Goal: Task Accomplishment & Management: Manage account settings

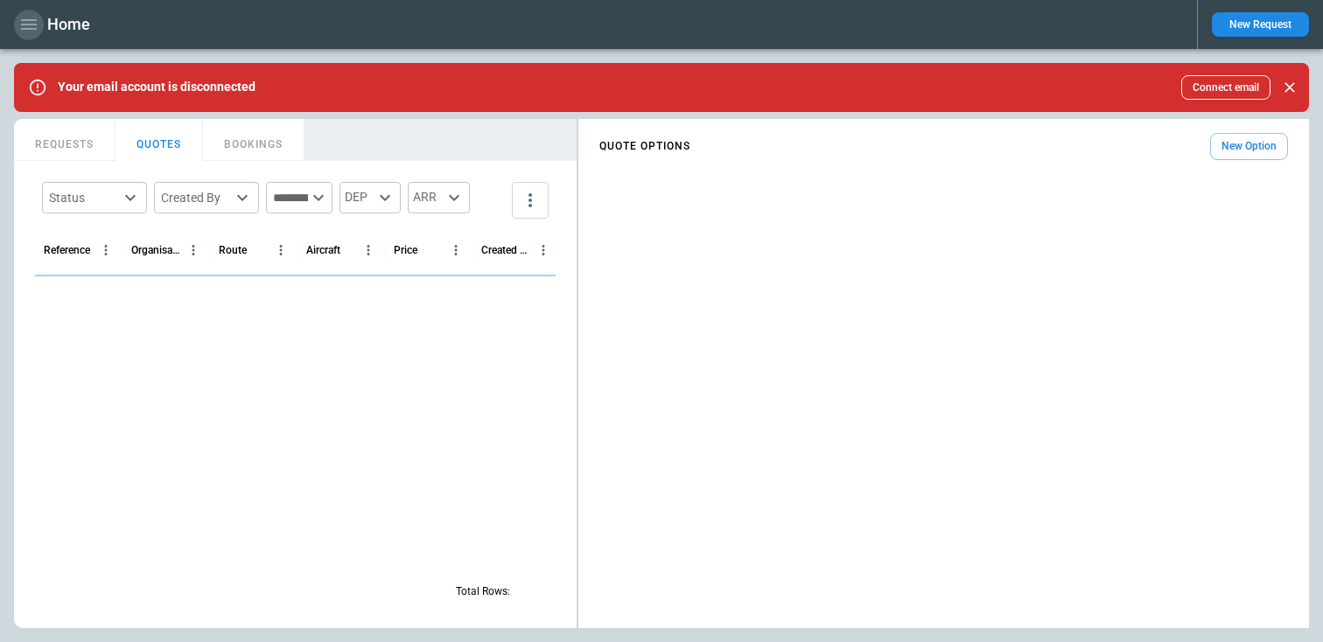
click at [31, 28] on icon "button" at bounding box center [29, 24] width 16 height 10
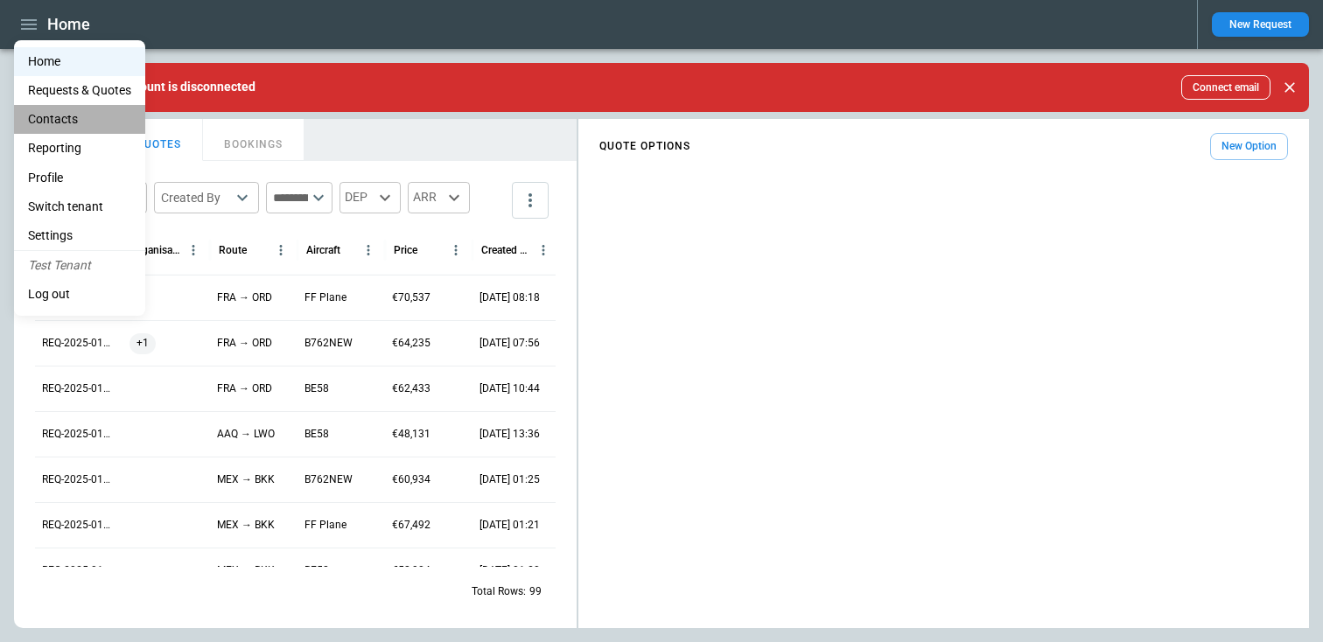
click at [70, 114] on li "Contacts" at bounding box center [79, 119] width 131 height 29
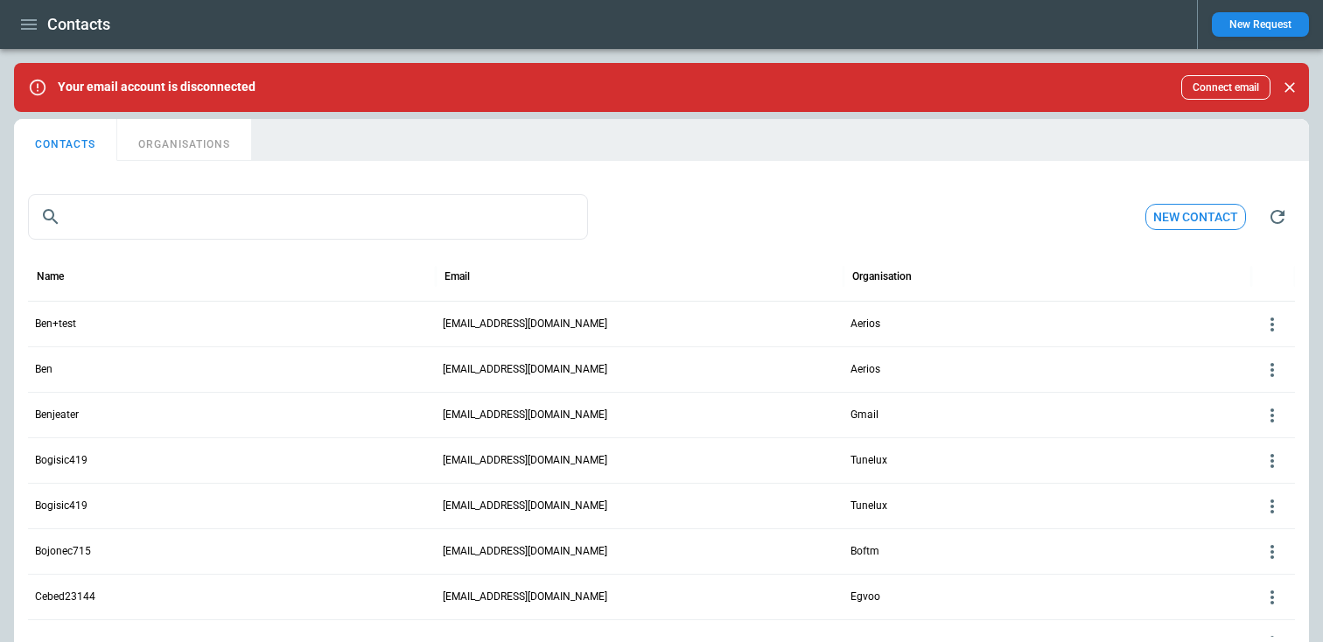
click at [195, 150] on button "ORGANISATIONS" at bounding box center [184, 140] width 134 height 42
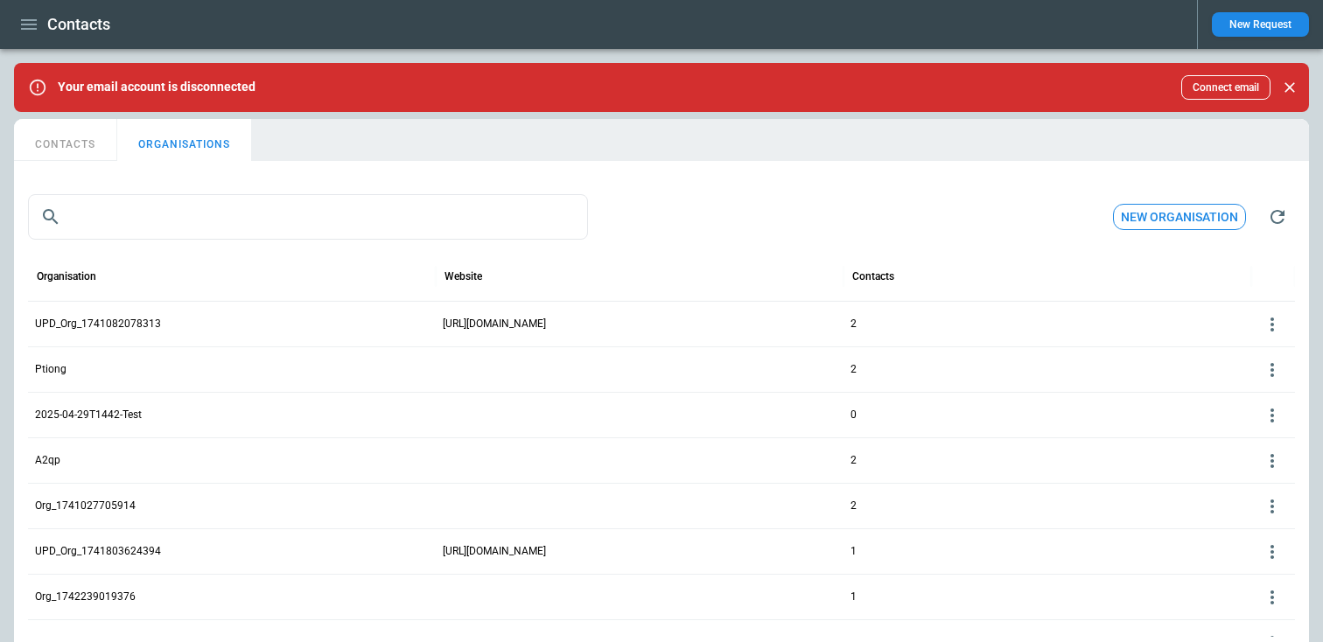
click at [1272, 327] on icon at bounding box center [1272, 324] width 21 height 21
click at [1245, 353] on button "Edit" at bounding box center [1257, 351] width 57 height 25
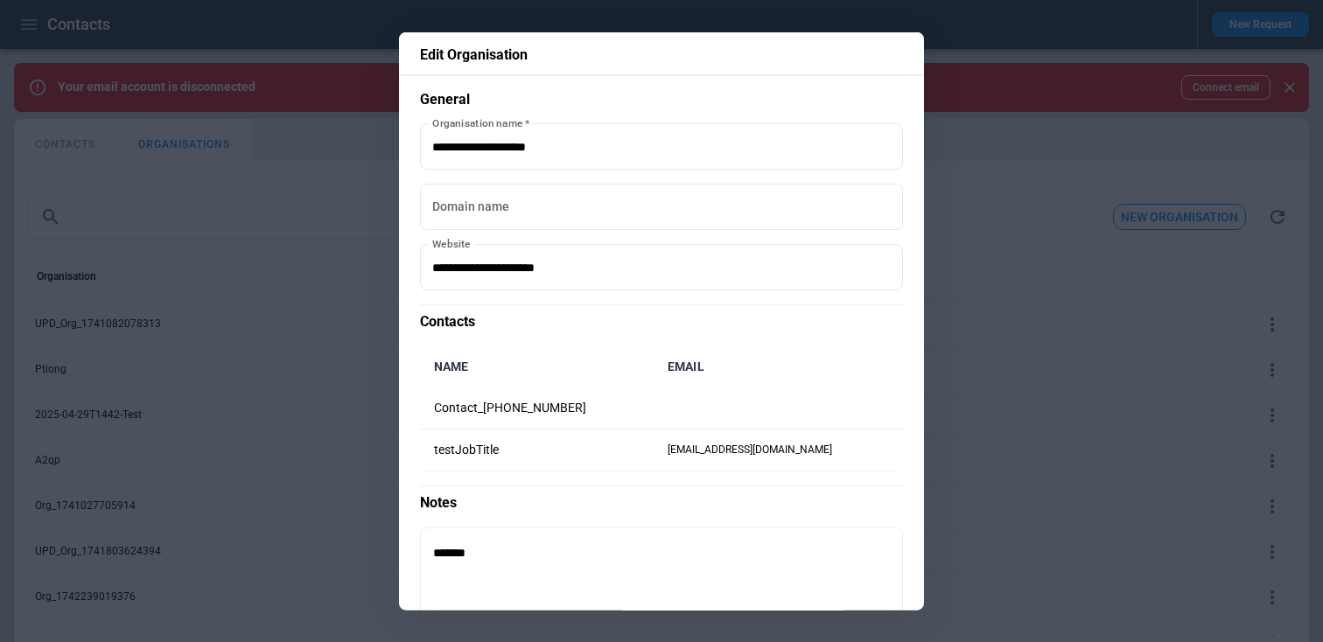
scroll to position [107, 0]
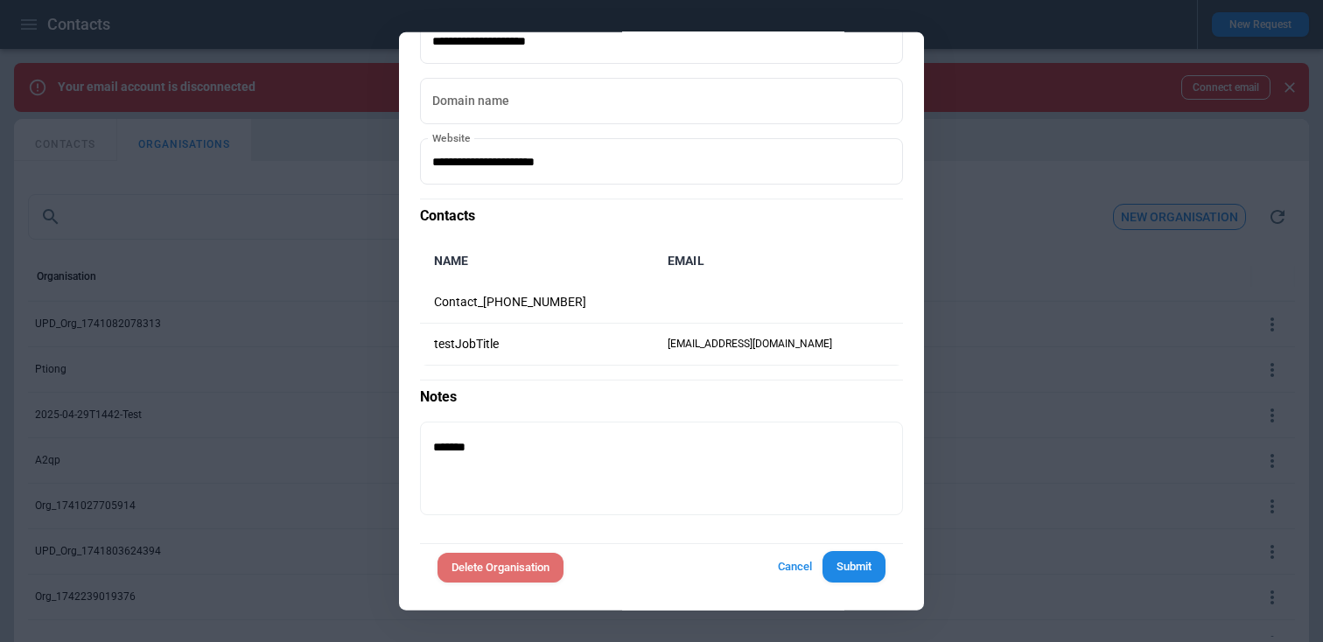
click at [528, 570] on button "Delete Organisation" at bounding box center [500, 567] width 126 height 31
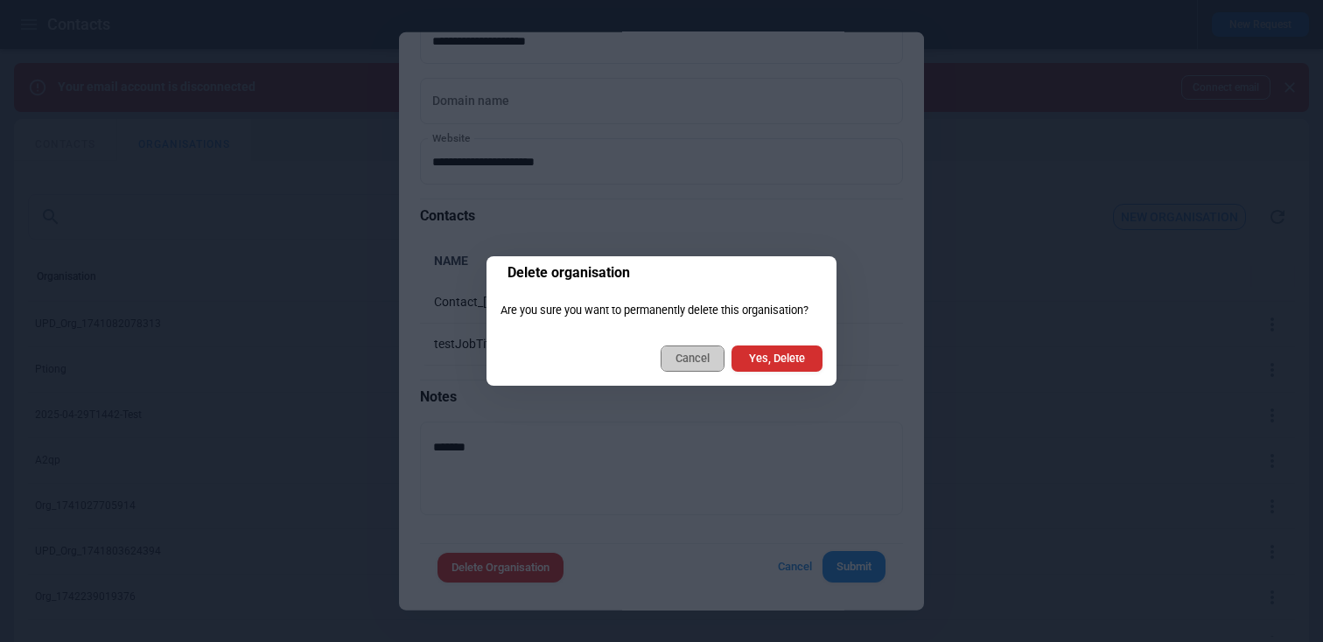
click at [688, 367] on button "Cancel" at bounding box center [692, 359] width 64 height 26
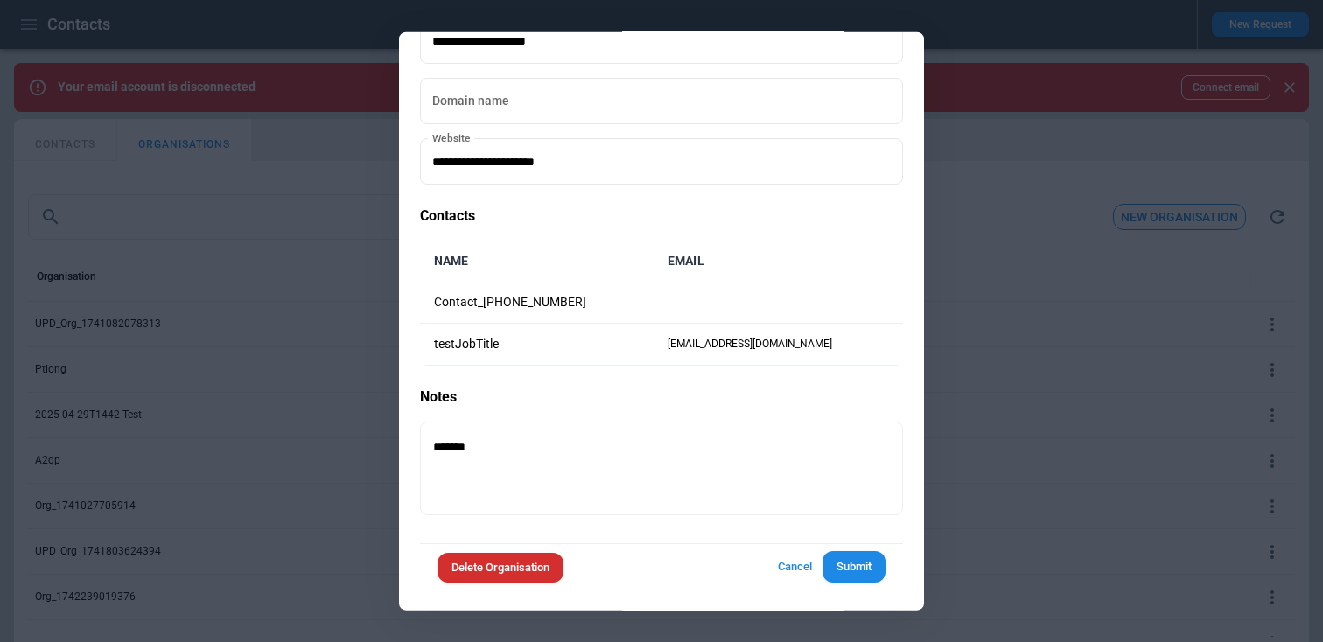
click at [973, 341] on div at bounding box center [661, 321] width 1323 height 642
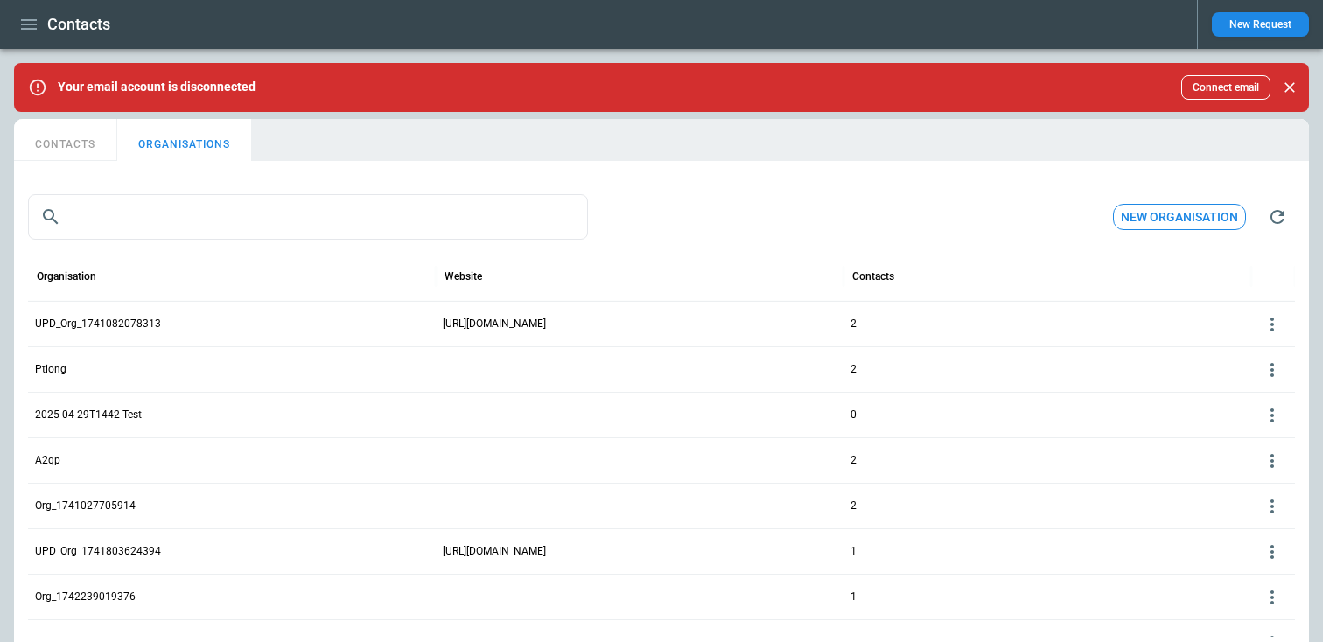
click at [1271, 330] on icon at bounding box center [1271, 325] width 3 height 14
click at [1248, 382] on button "Delete" at bounding box center [1257, 376] width 57 height 25
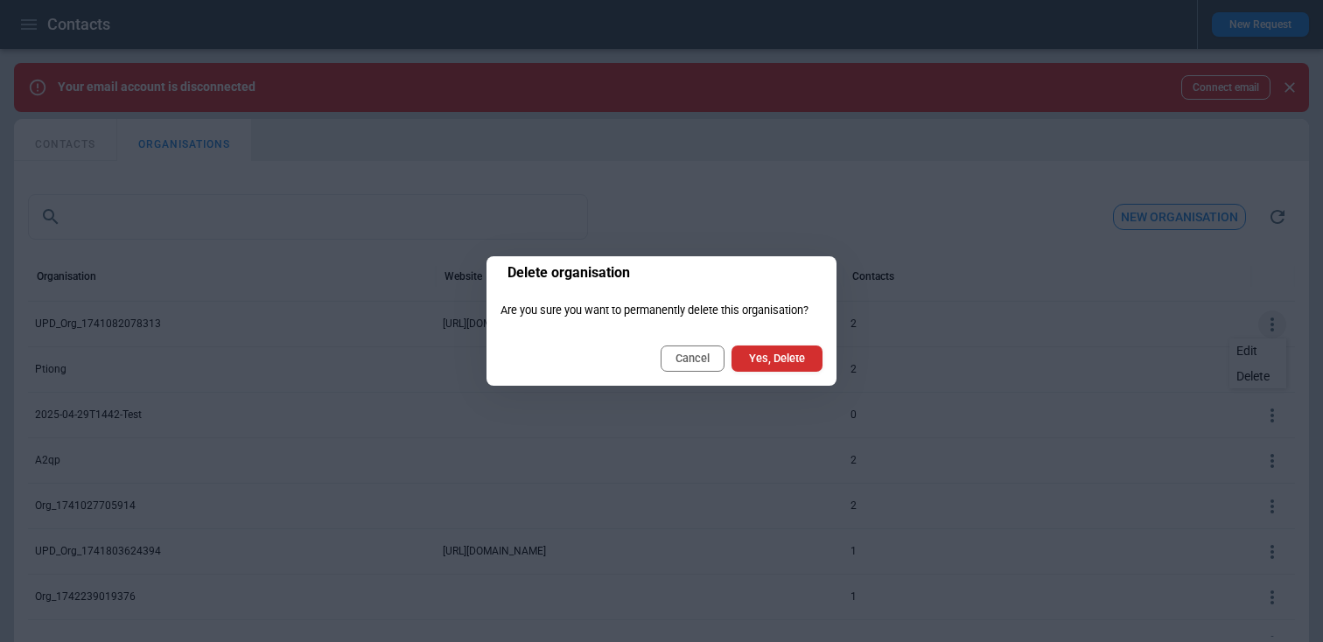
click at [695, 364] on button "Cancel" at bounding box center [692, 359] width 64 height 26
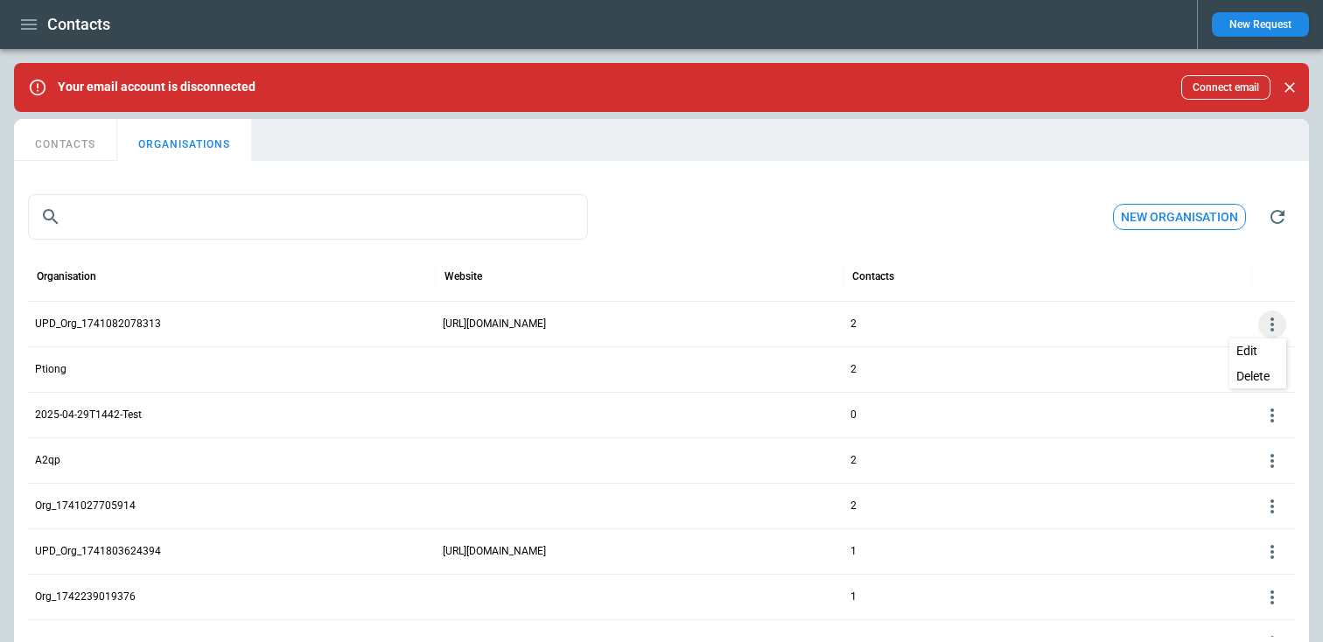
click at [284, 228] on div at bounding box center [661, 321] width 1323 height 642
click at [263, 223] on input "text" at bounding box center [328, 216] width 520 height 45
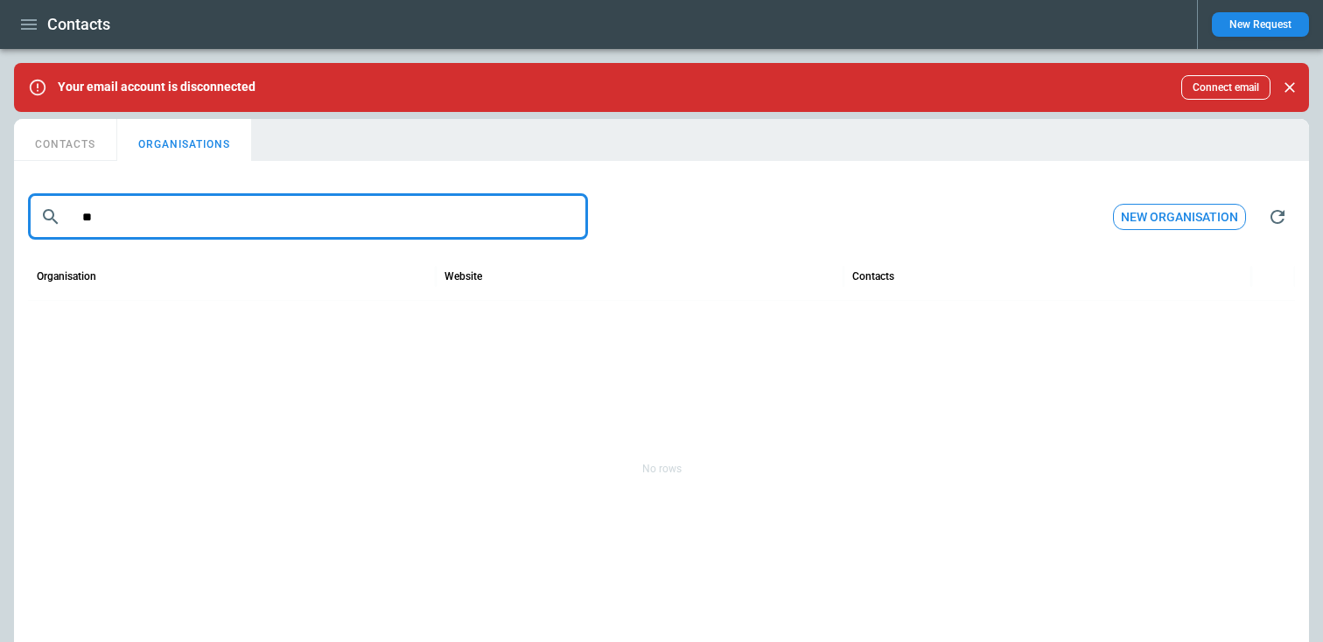
type input "*"
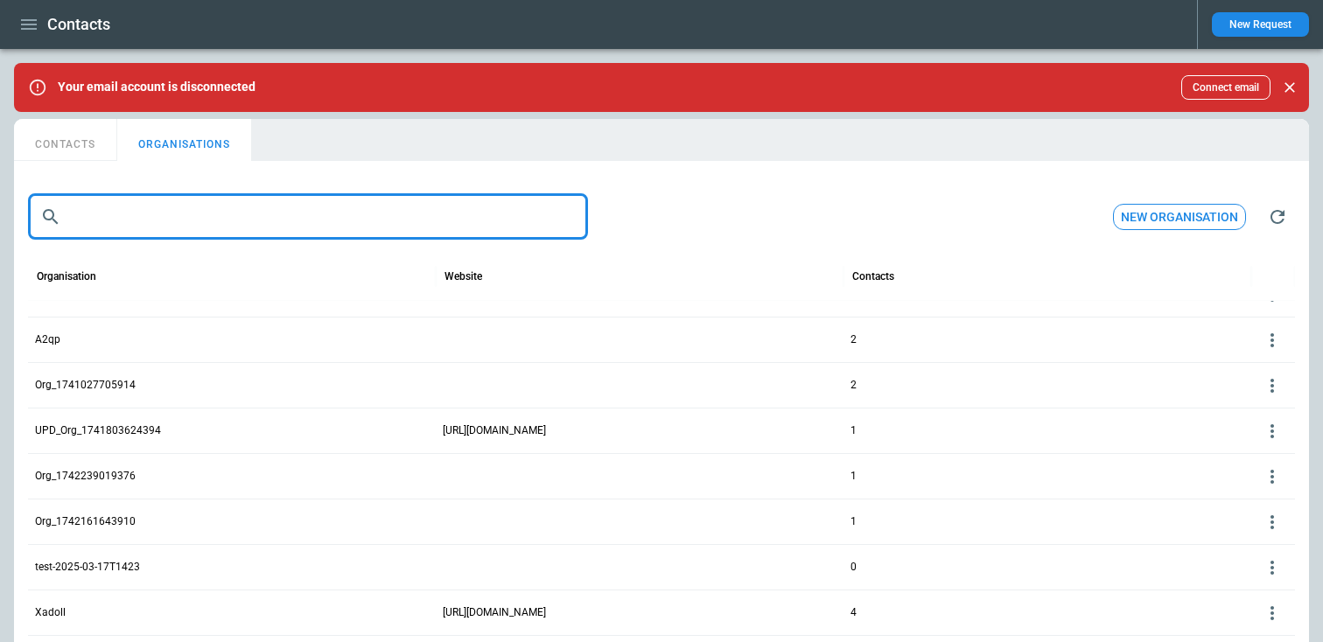
scroll to position [110, 0]
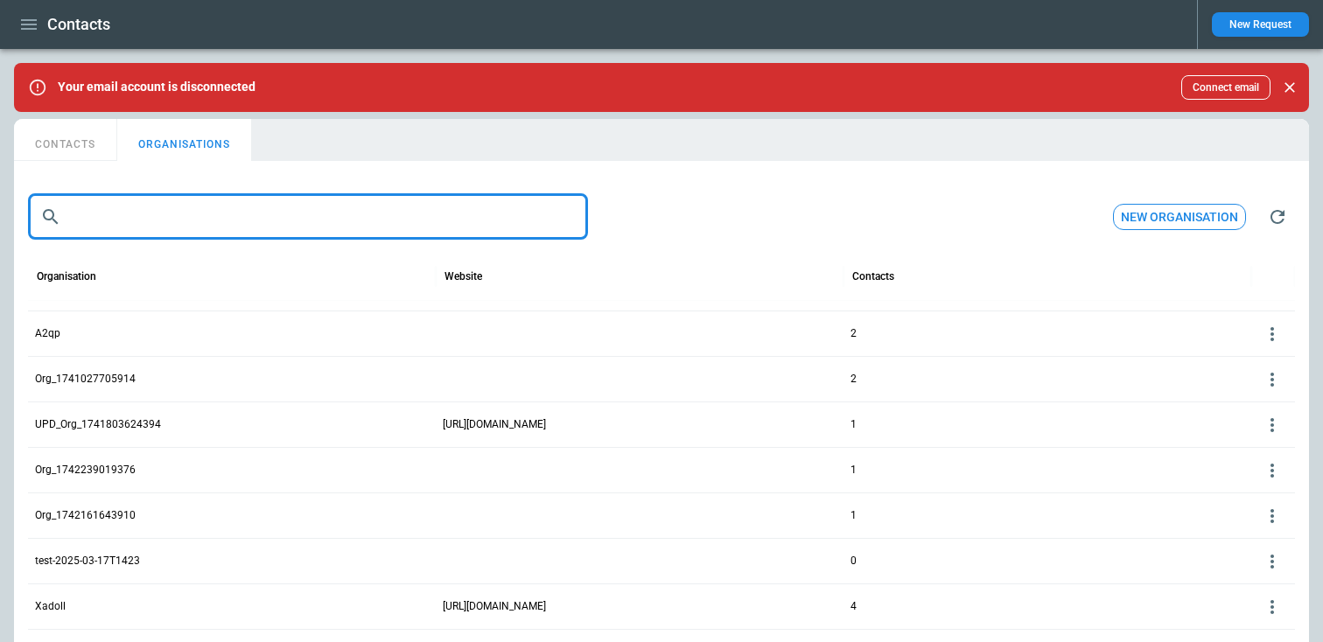
type input "*"
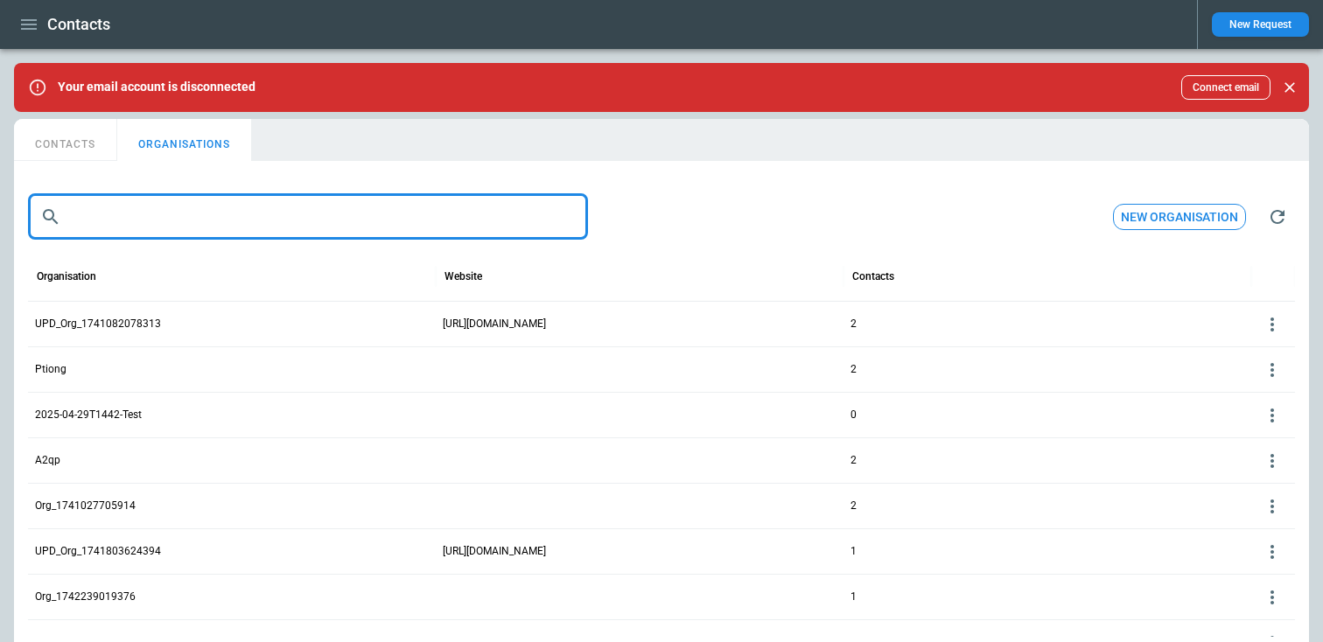
click at [60, 139] on button "CONTACTS" at bounding box center [65, 140] width 103 height 42
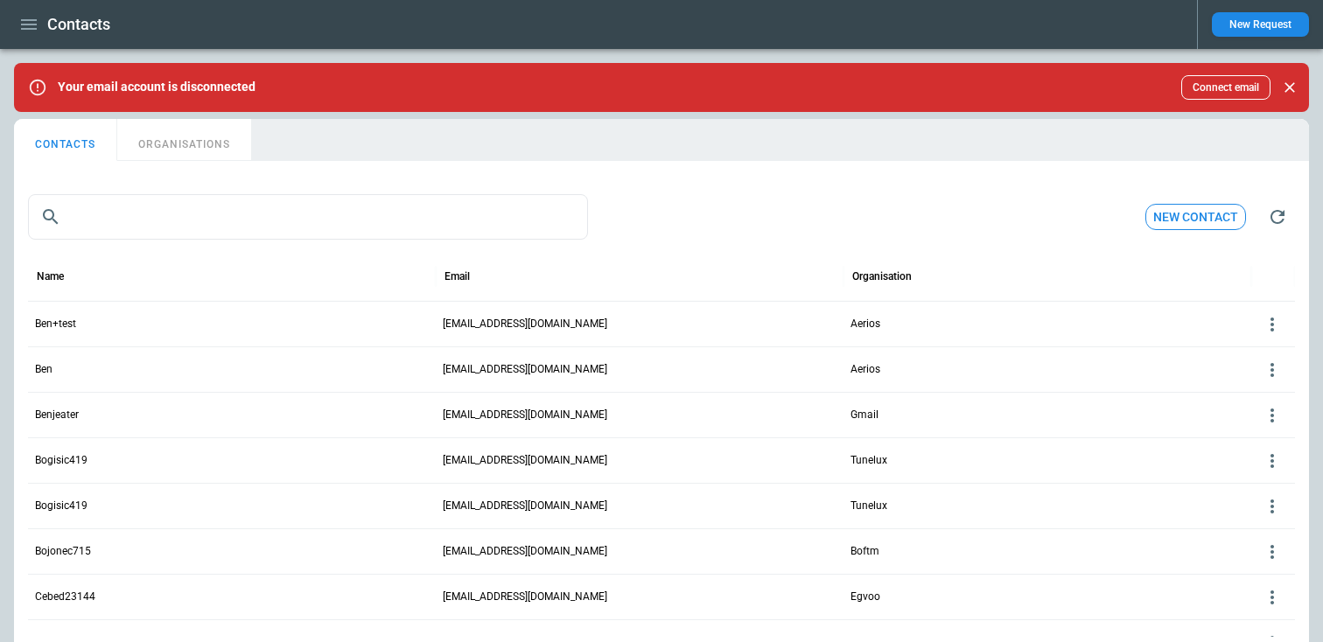
click at [218, 335] on div "Ben+test" at bounding box center [232, 323] width 408 height 45
click at [1275, 325] on icon at bounding box center [1272, 324] width 21 height 21
click at [1243, 345] on button "Edit" at bounding box center [1257, 351] width 57 height 25
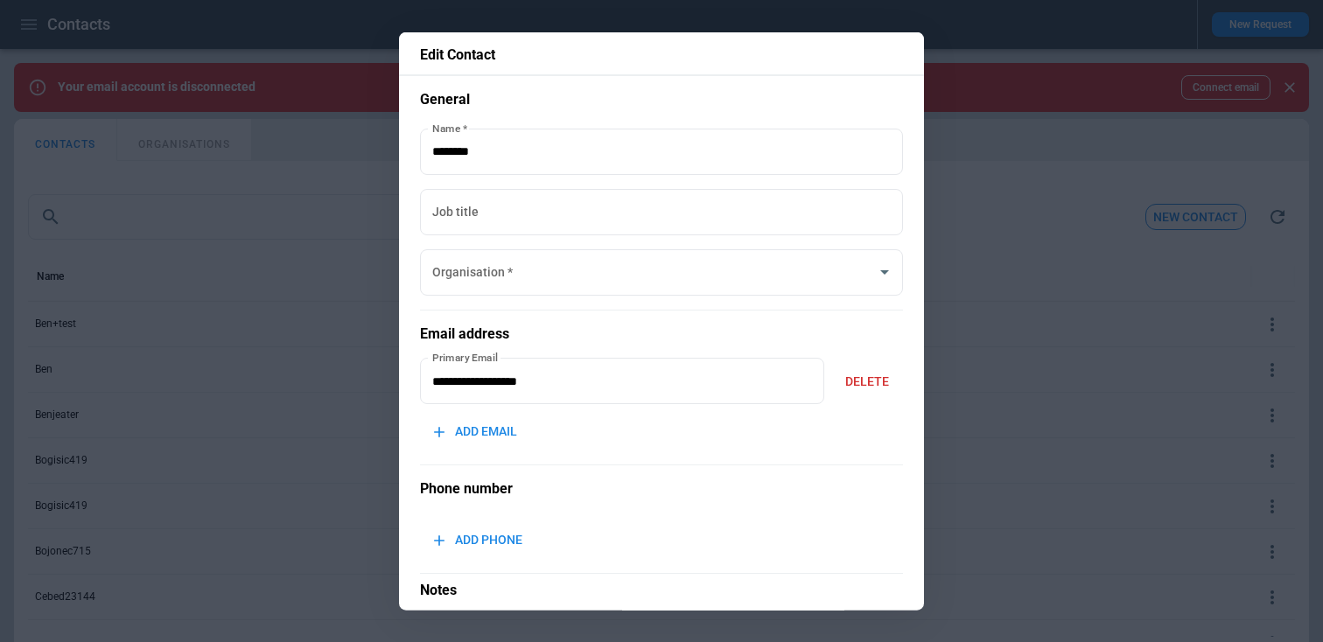
type input "******"
click at [594, 287] on input "******" at bounding box center [637, 272] width 418 height 31
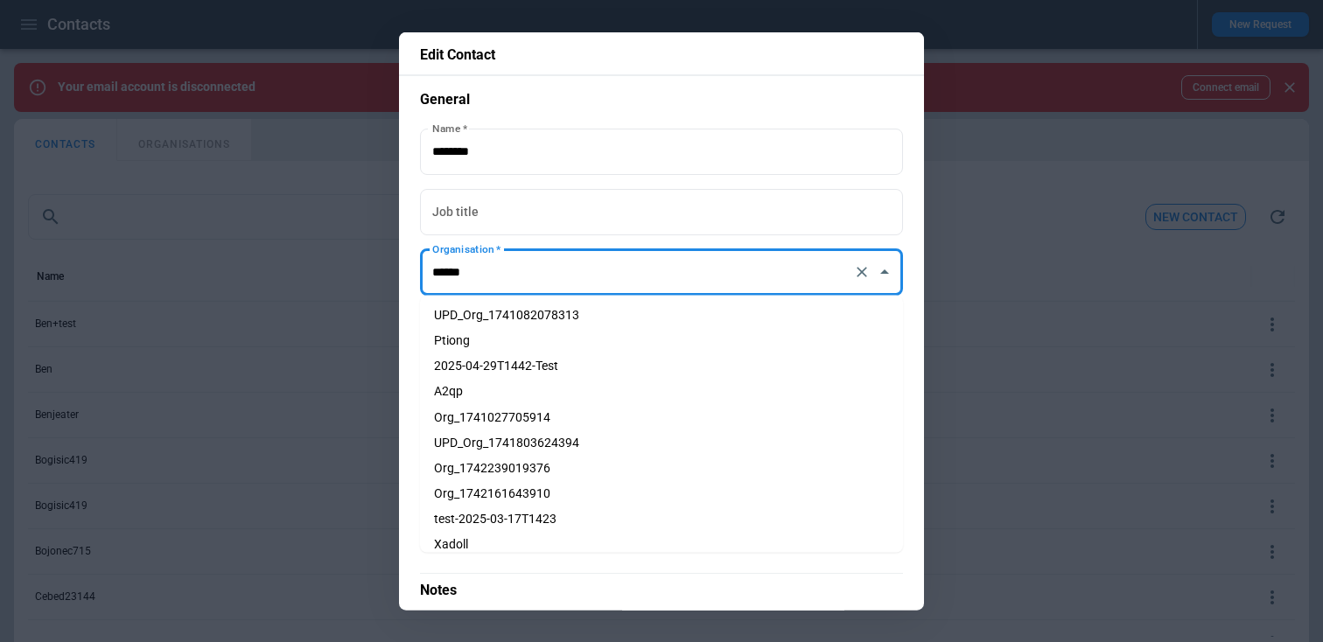
scroll to position [1076, 0]
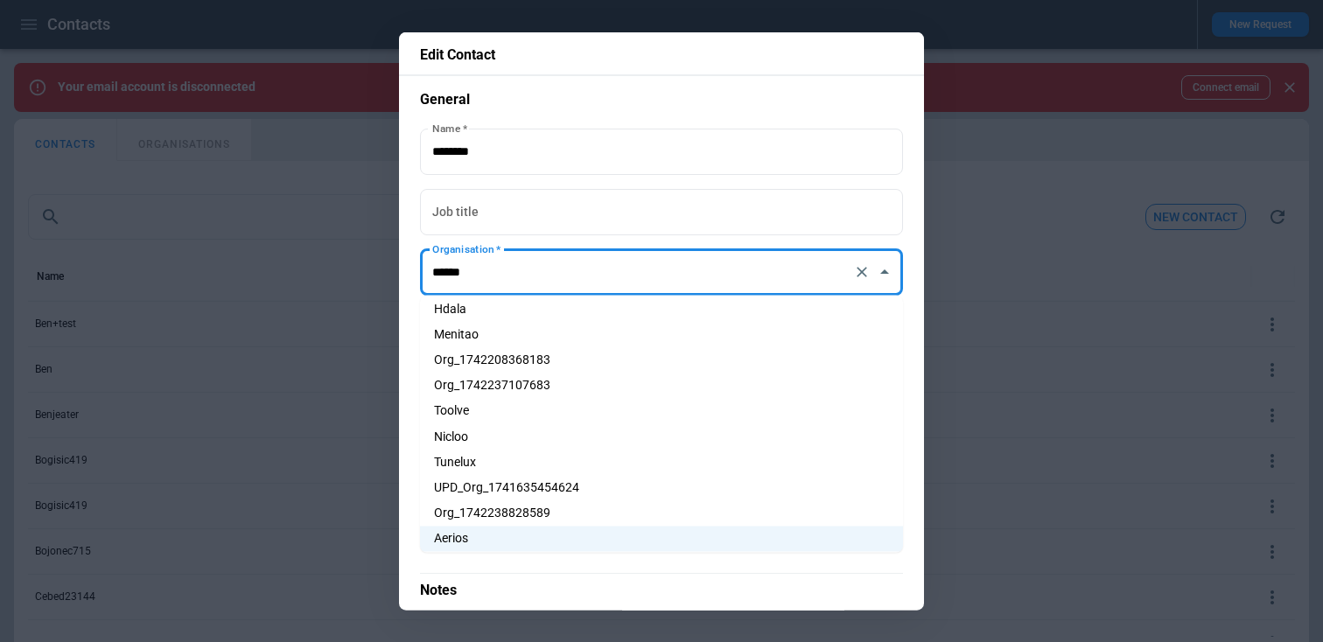
click at [311, 289] on div at bounding box center [661, 321] width 1323 height 642
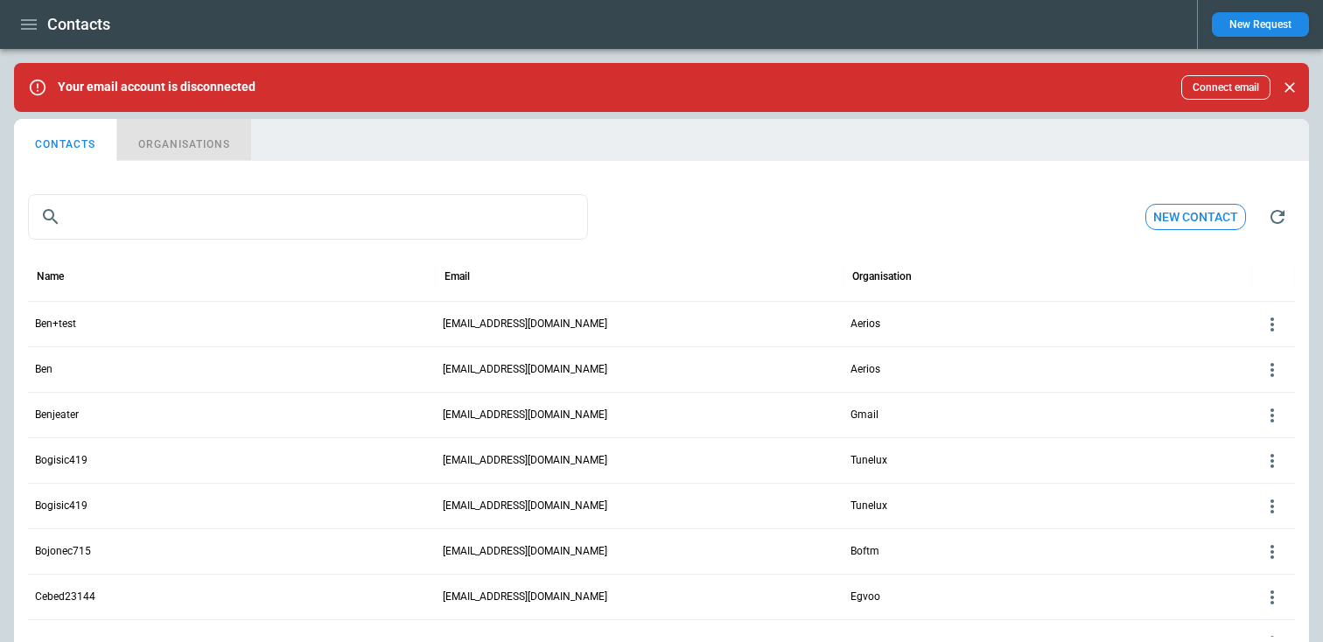
click at [191, 144] on button "ORGANISATIONS" at bounding box center [184, 140] width 134 height 42
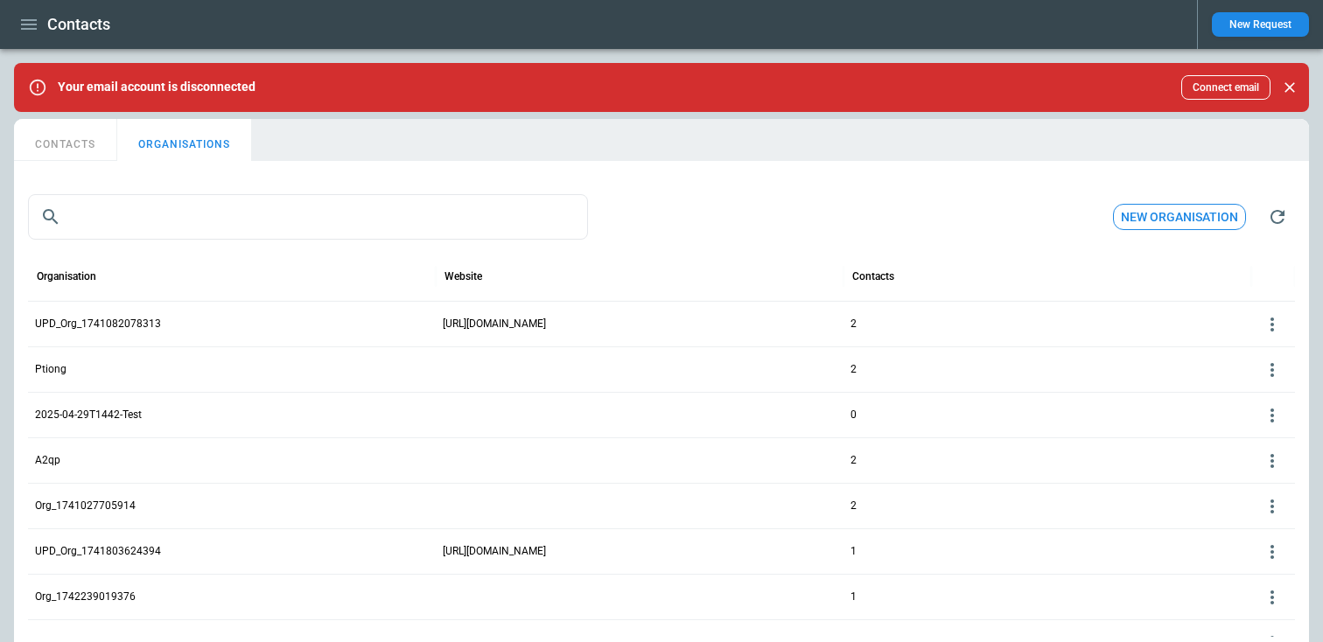
click at [896, 415] on div "0" at bounding box center [1047, 414] width 408 height 45
click at [116, 415] on p "2025-04-29T1442-Test" at bounding box center [88, 415] width 107 height 15
click at [1278, 335] on icon at bounding box center [1272, 324] width 21 height 21
click at [89, 142] on div at bounding box center [661, 321] width 1323 height 642
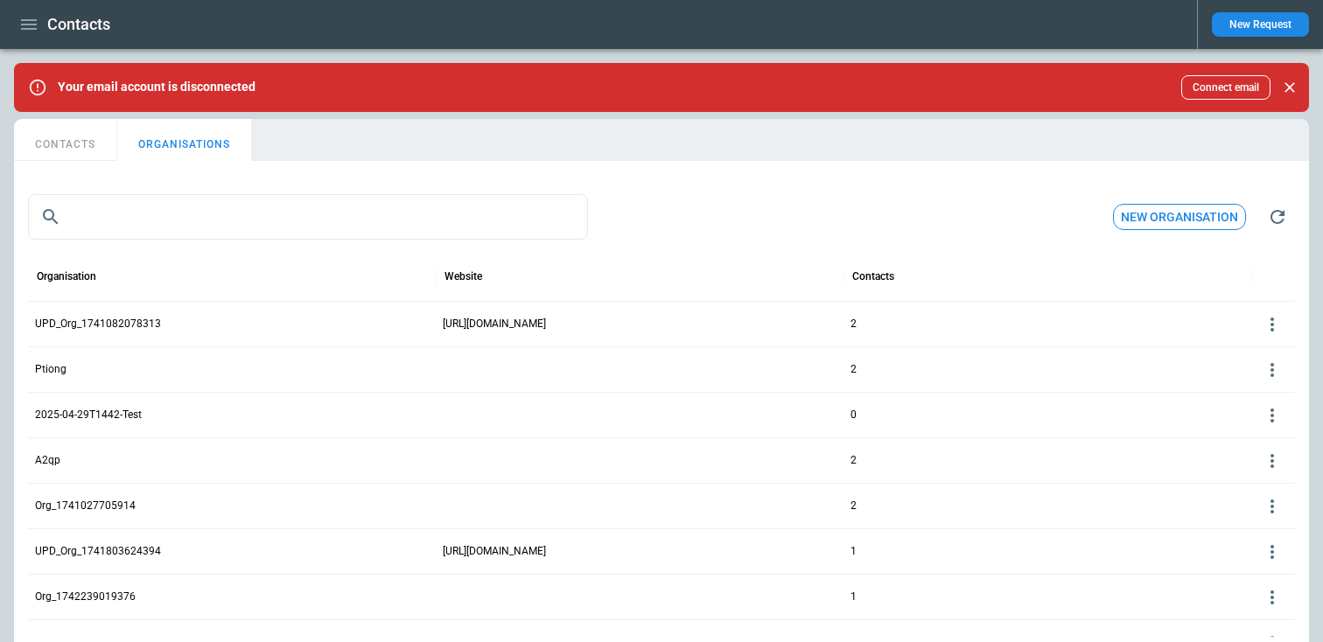
click at [89, 142] on button "CONTACTS" at bounding box center [65, 140] width 103 height 42
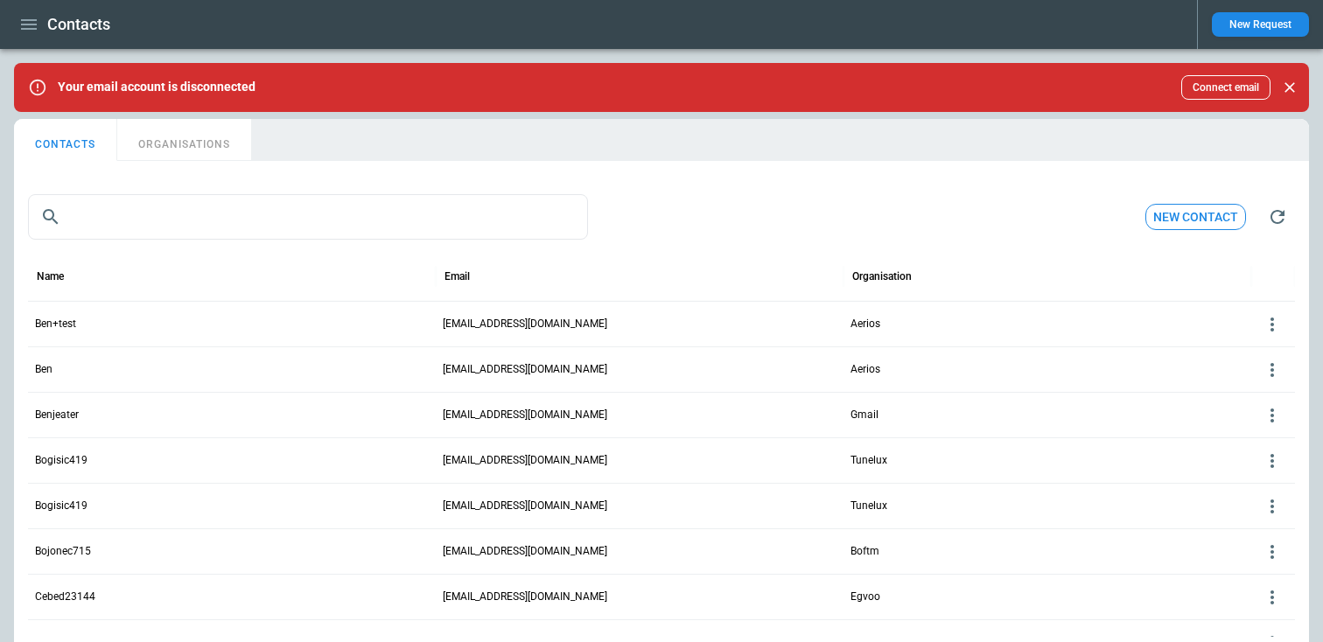
click at [173, 148] on button "ORGANISATIONS" at bounding box center [184, 140] width 134 height 42
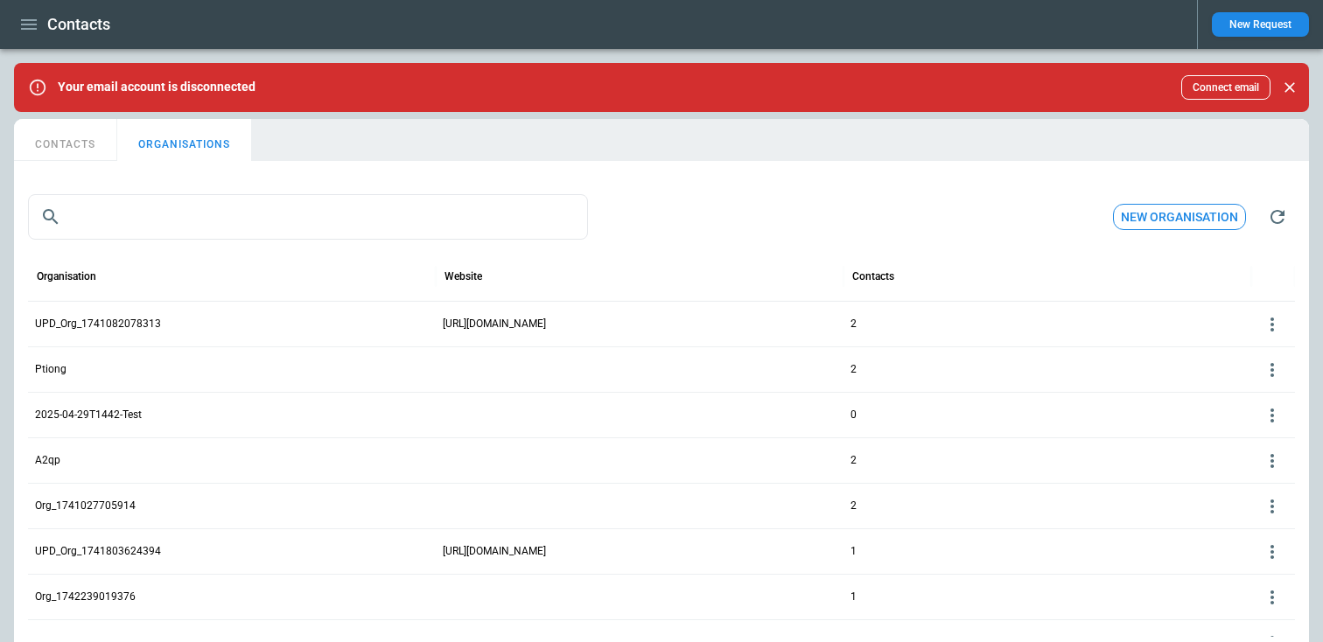
click at [1271, 319] on icon at bounding box center [1271, 325] width 3 height 14
click at [1255, 353] on button "Edit" at bounding box center [1257, 351] width 57 height 25
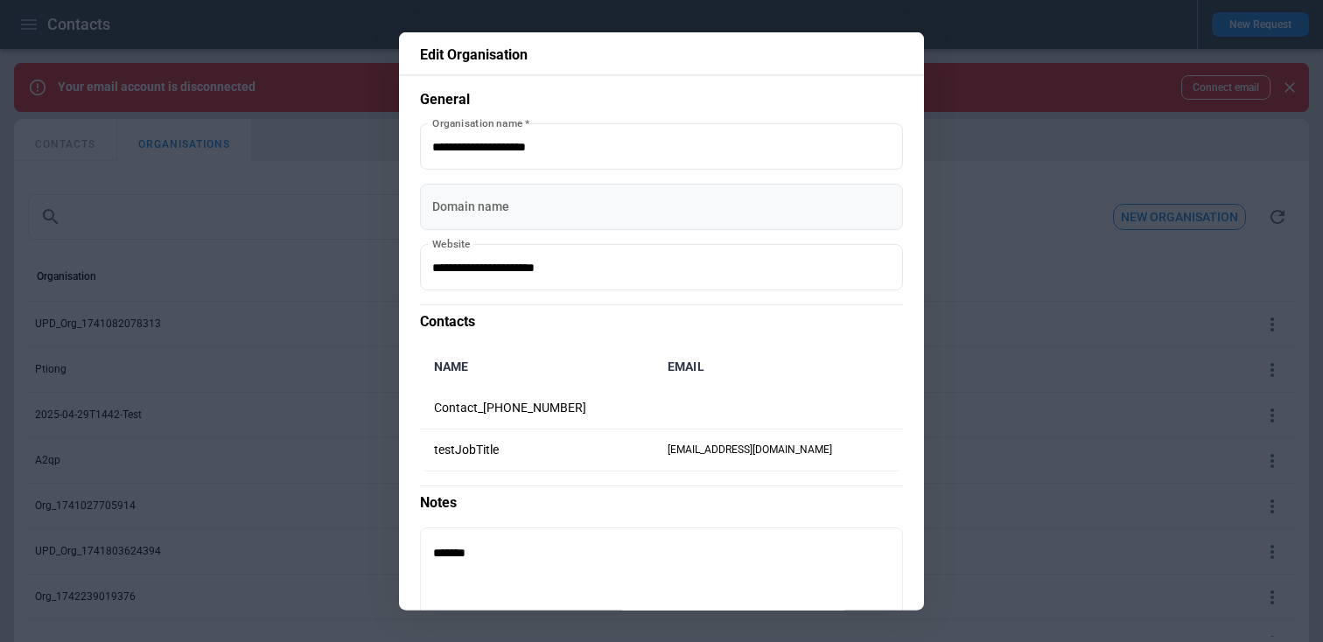
click at [487, 199] on input "Domain name" at bounding box center [661, 207] width 483 height 46
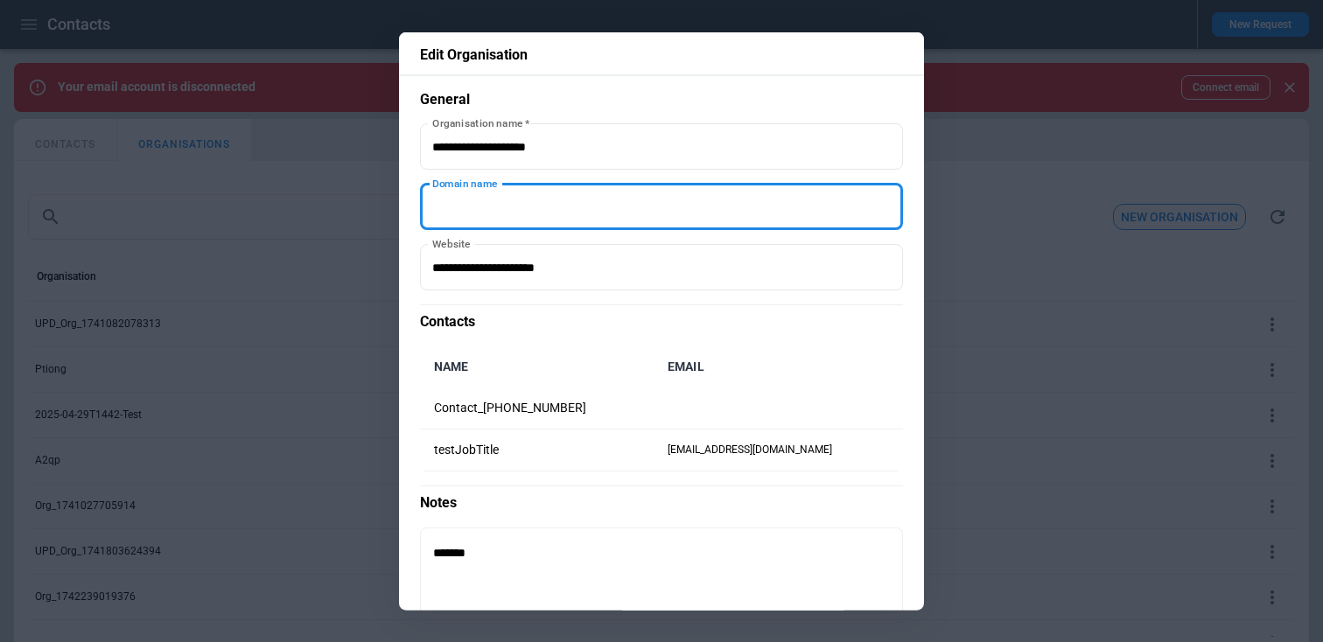
type input "**********"
click at [538, 226] on input "Domain name" at bounding box center [661, 207] width 483 height 46
click at [1024, 185] on div at bounding box center [661, 321] width 1323 height 642
